Goal: Information Seeking & Learning: Learn about a topic

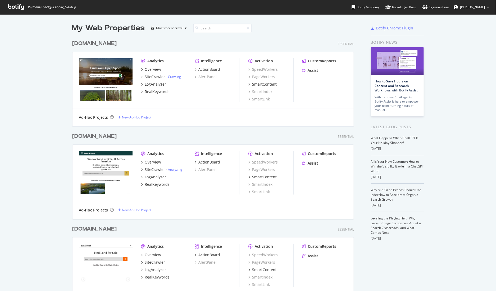
scroll to position [291, 496]
click at [175, 77] on link "Crawling" at bounding box center [174, 76] width 13 height 4
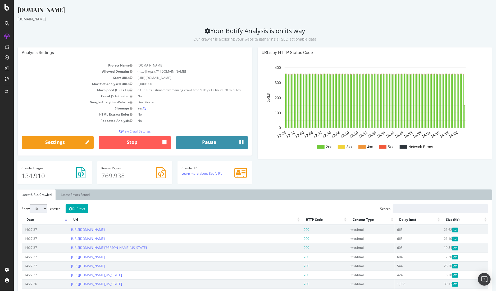
click at [239, 143] on icon "submit" at bounding box center [241, 142] width 4 height 7
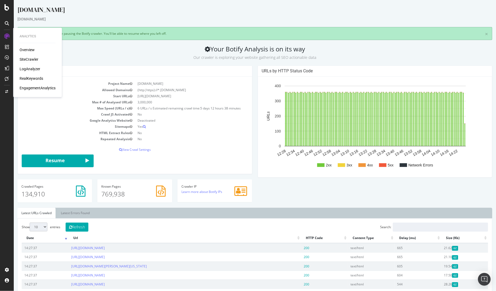
click at [31, 68] on div "LogAnalyzer" at bounding box center [30, 68] width 21 height 5
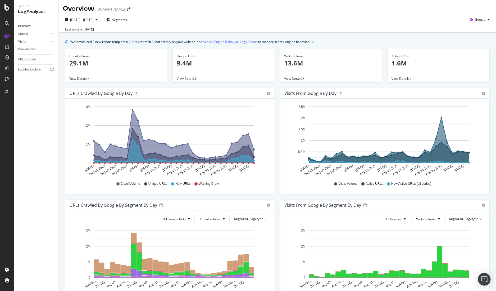
click at [128, 122] on rect "A chart." at bounding box center [174, 134] width 161 height 57
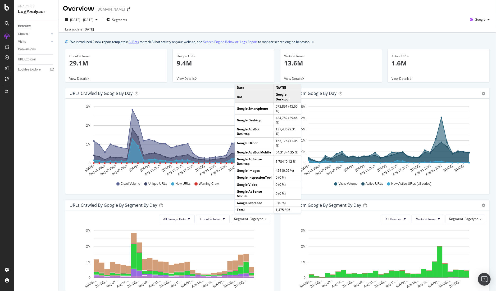
click at [135, 42] on link "AI Bots" at bounding box center [134, 42] width 10 height 6
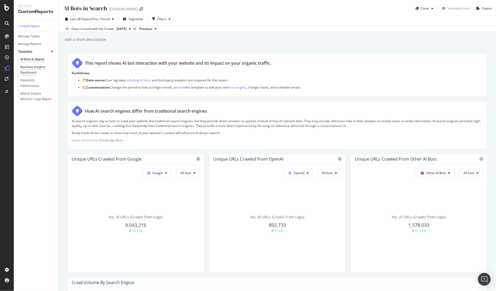
click at [29, 69] on div "Business Insights Dashboard" at bounding box center [35, 69] width 30 height 11
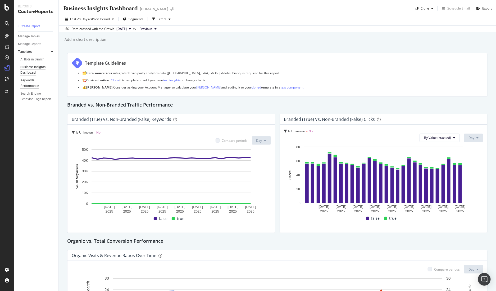
click at [30, 84] on div "Keywords Performance" at bounding box center [35, 83] width 30 height 11
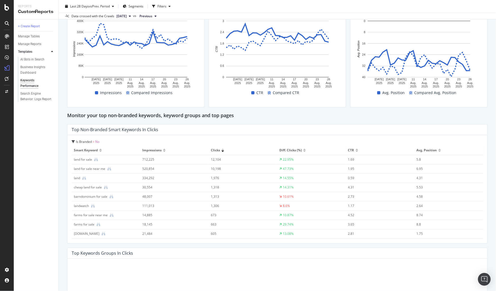
click at [305, 151] on div at bounding box center [304, 151] width 3 height 1
click at [223, 151] on div at bounding box center [223, 151] width 3 height 1
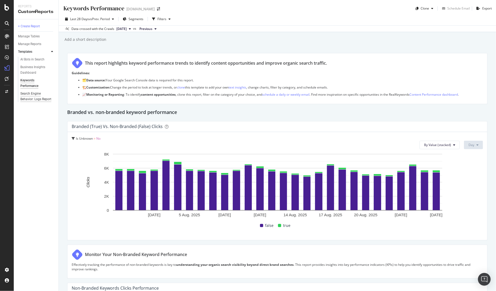
click at [30, 94] on div "Search Engine Behavior: Logs Report" at bounding box center [35, 96] width 31 height 11
